Goal: Feedback & Contribution: Leave review/rating

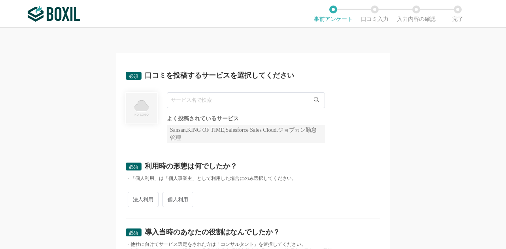
click at [58, 12] on img at bounding box center [54, 14] width 53 height 16
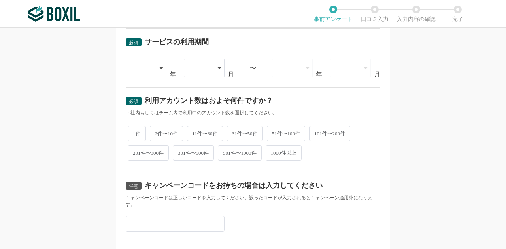
scroll to position [378, 0]
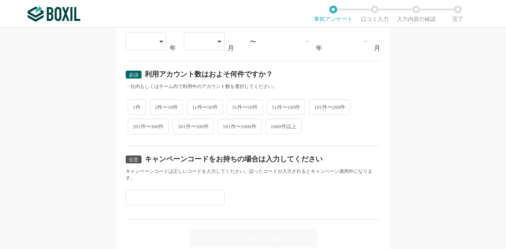
scroll to position [378, 0]
